Goal: Find specific page/section

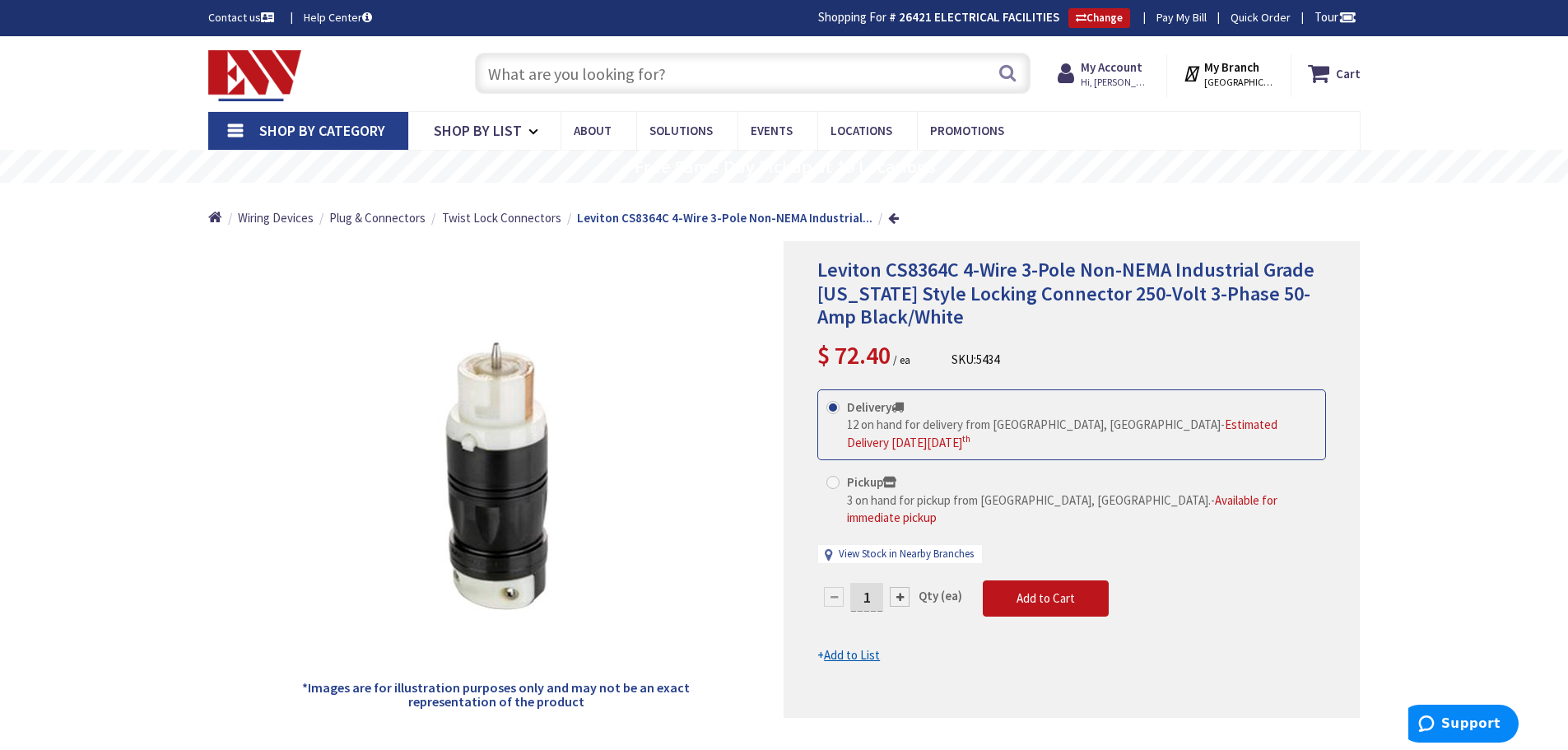
click at [616, 80] on input "text" at bounding box center [752, 73] width 556 height 41
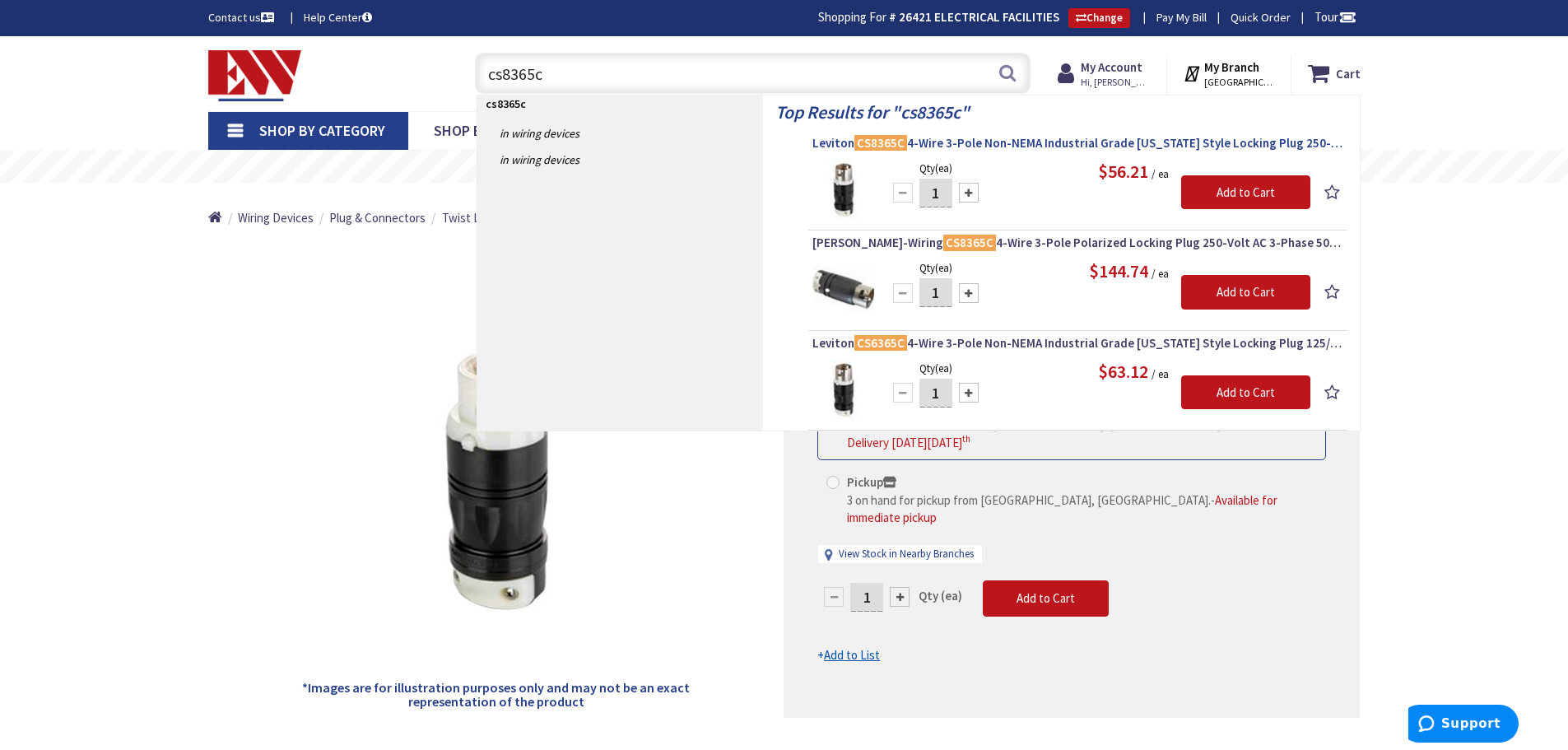
type input "cs8365c"
click at [891, 147] on mark "CS8365C" at bounding box center [880, 142] width 53 height 21
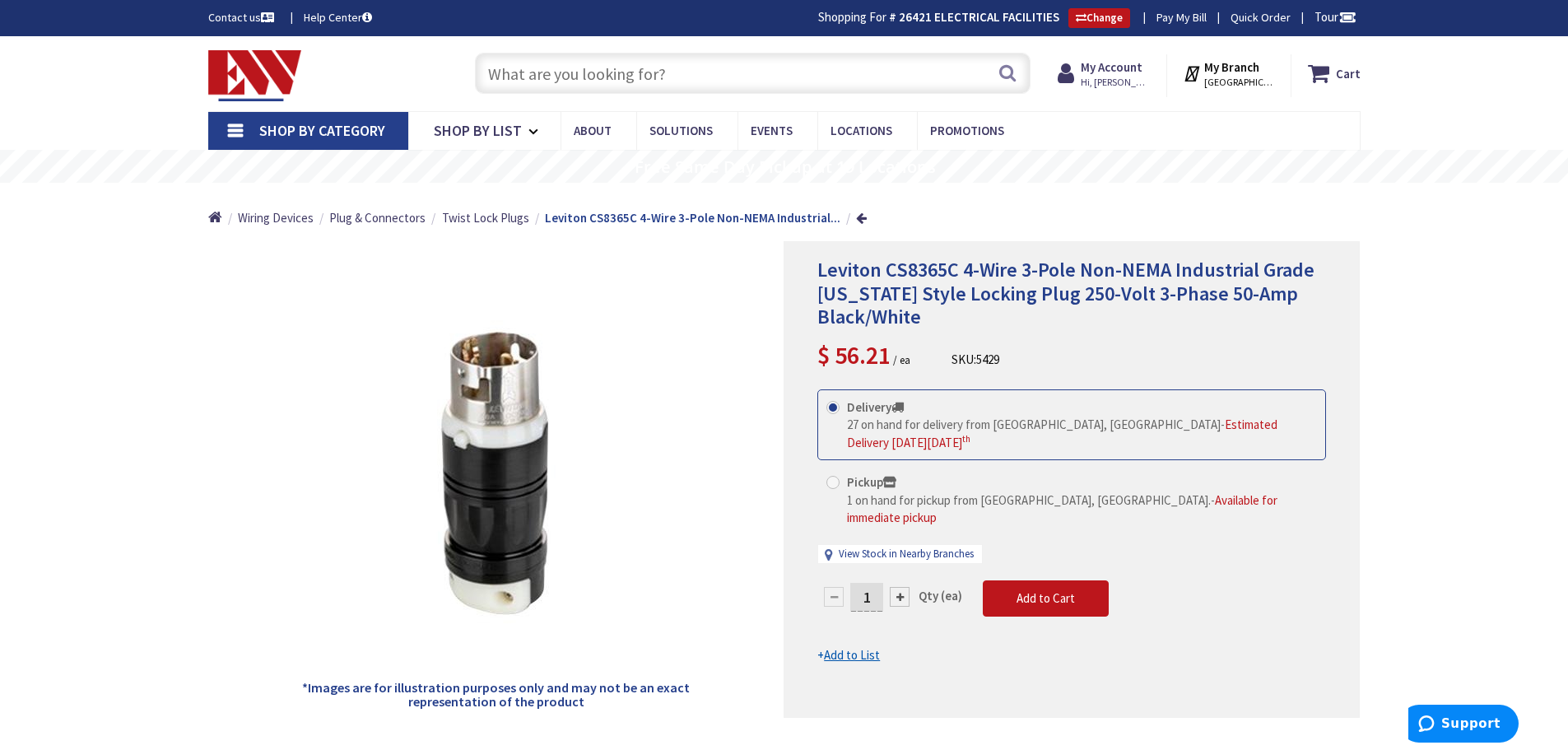
type input "[GEOGRAPHIC_DATA], [STREET_ADDRESS][DEMOGRAPHIC_DATA]"
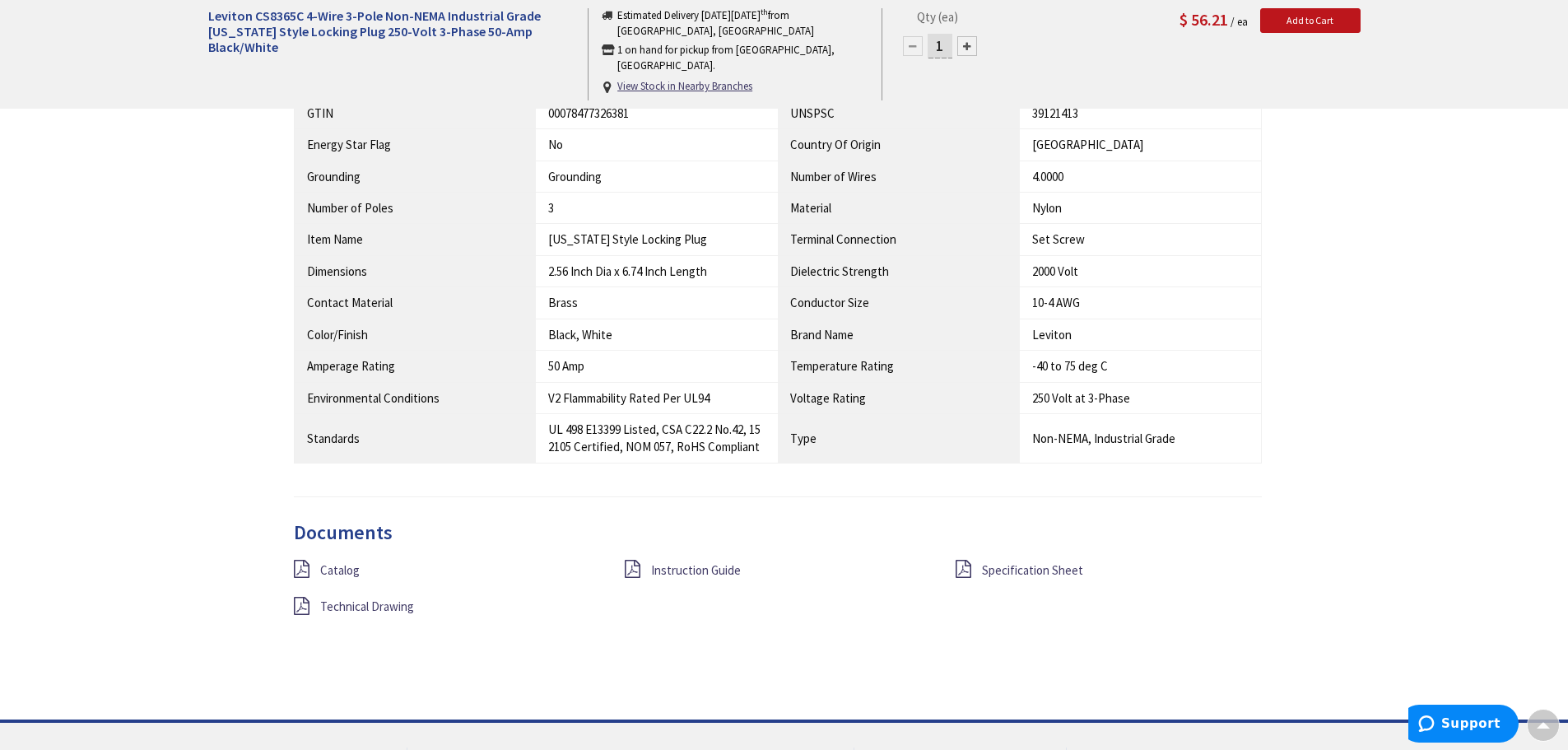
scroll to position [1318, 0]
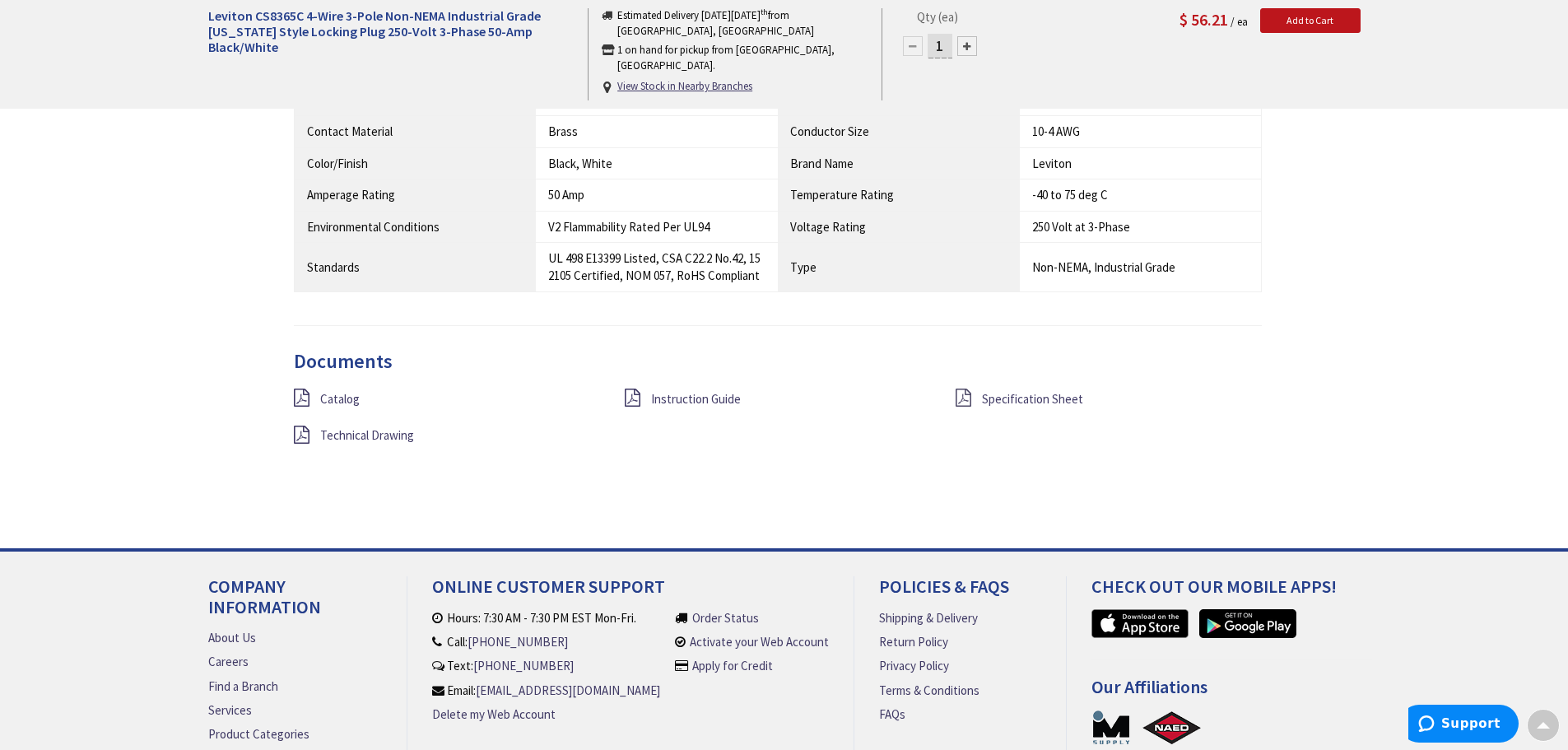
click at [968, 397] on icon at bounding box center [962, 398] width 15 height 18
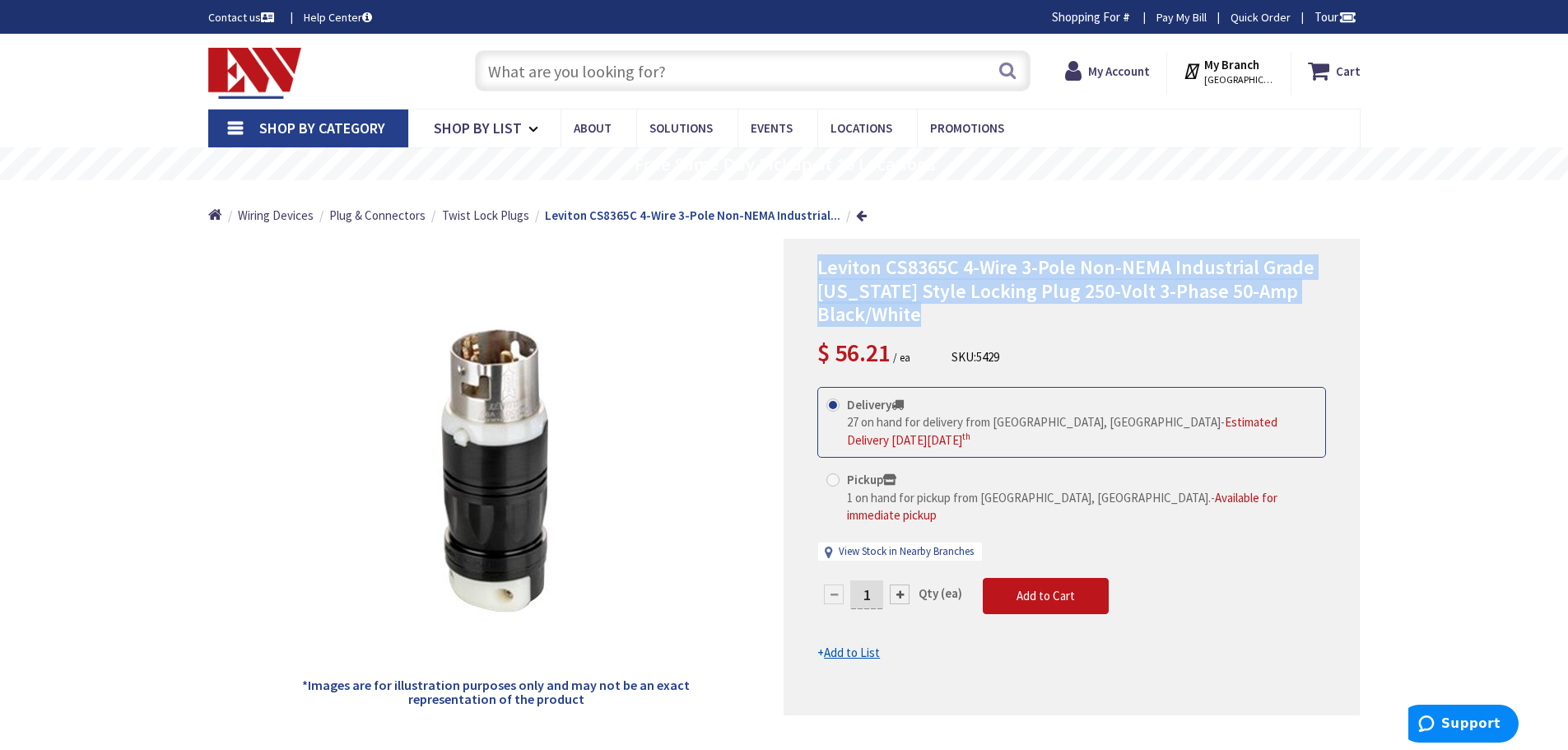
drag, startPoint x: 805, startPoint y: 252, endPoint x: 933, endPoint y: 308, distance: 139.7
click at [932, 311] on div "Leviton CS8365C 4-Wire 3-Pole Non-NEMA Industrial Grade California Style Lockin…" at bounding box center [1071, 476] width 576 height 476
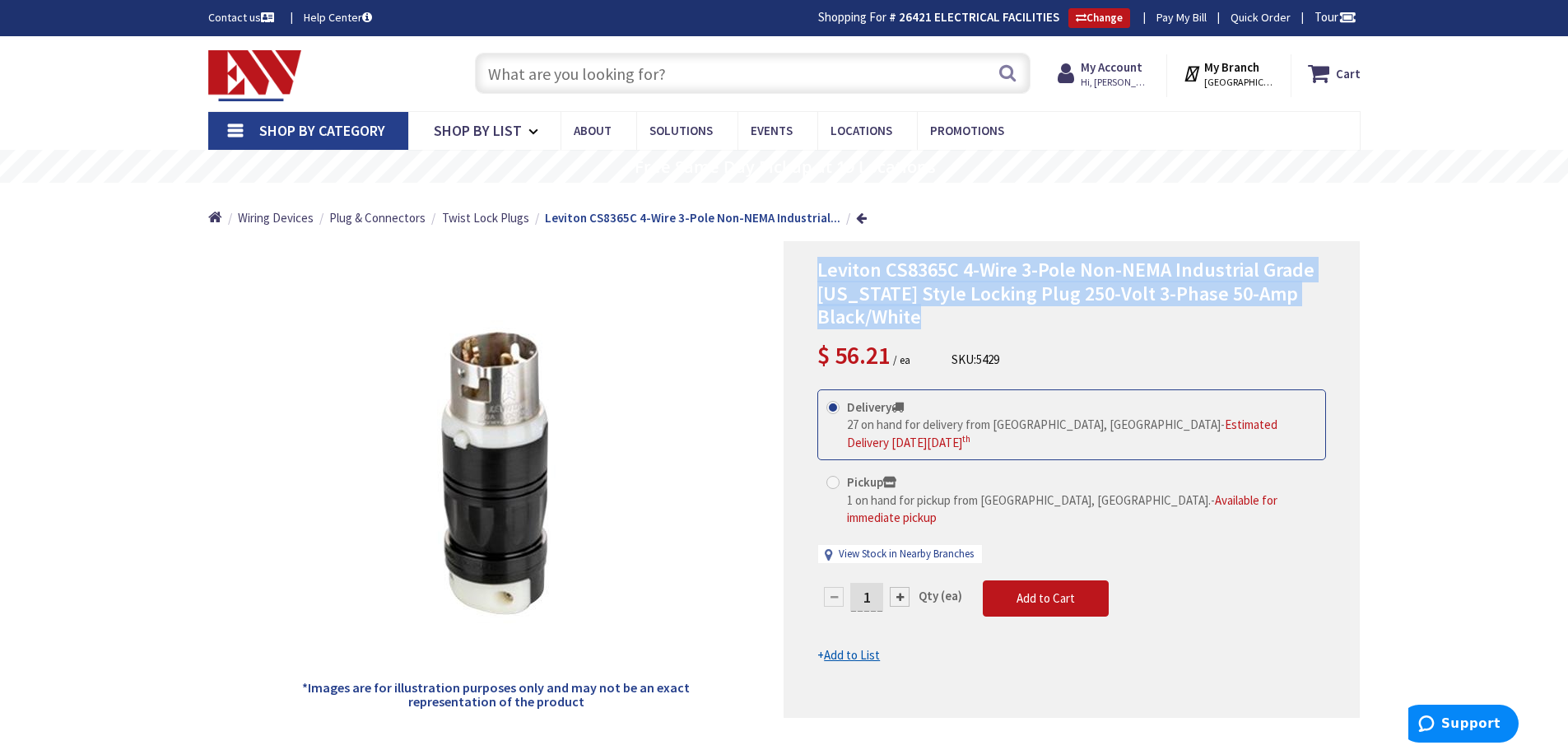
copy span "Leviton CS8365C 4-Wire 3-Pole Non-NEMA Industrial Grade [US_STATE] Style Lockin…"
